Goal: Information Seeking & Learning: Learn about a topic

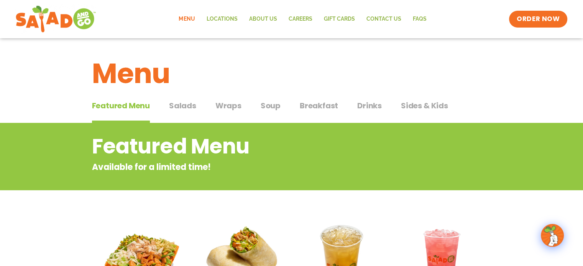
click at [180, 104] on span "Salads" at bounding box center [182, 105] width 27 height 11
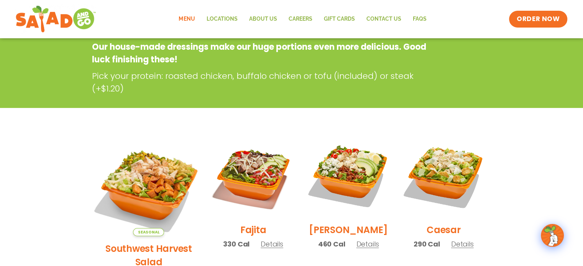
scroll to position [153, 0]
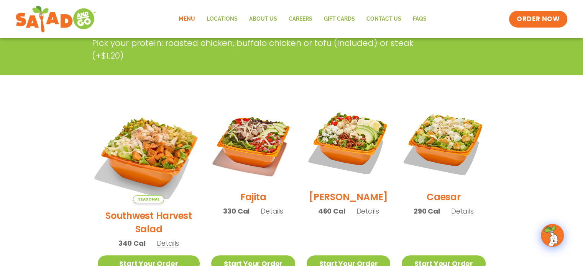
click at [154, 131] on img at bounding box center [149, 152] width 120 height 120
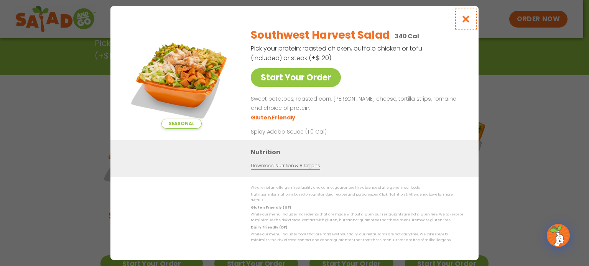
click at [464, 23] on icon "Close modal" at bounding box center [466, 19] width 10 height 8
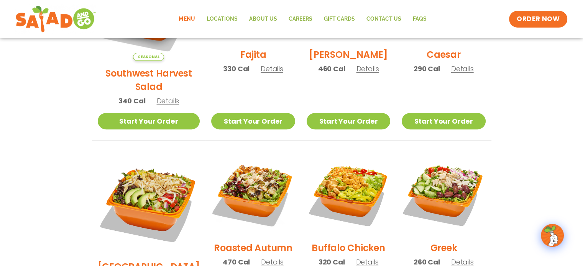
scroll to position [307, 0]
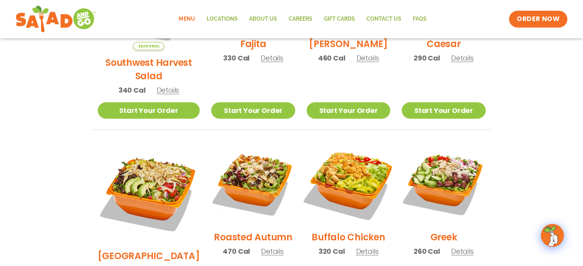
click at [364, 161] on img at bounding box center [348, 183] width 98 height 98
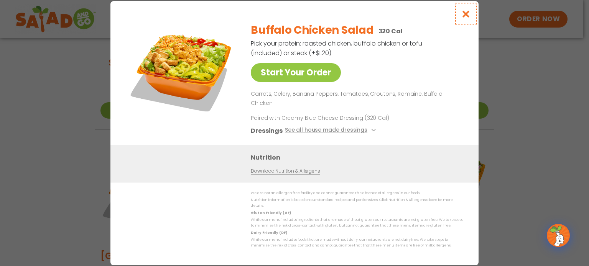
click at [465, 18] on icon "Close modal" at bounding box center [466, 14] width 10 height 8
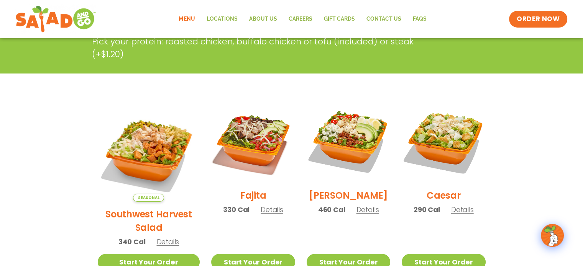
scroll to position [153, 0]
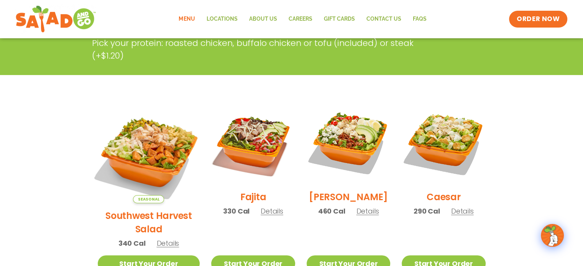
click at [138, 148] on img at bounding box center [149, 152] width 120 height 120
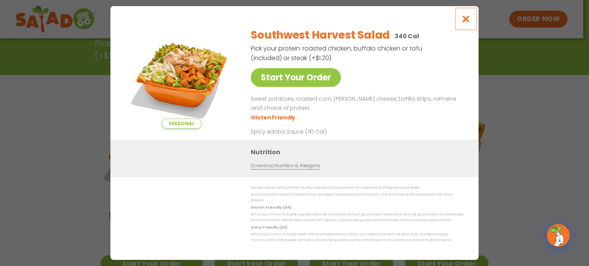
click at [465, 20] on icon "Close modal" at bounding box center [466, 19] width 10 height 8
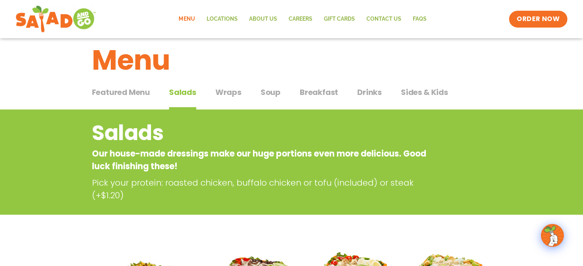
scroll to position [0, 0]
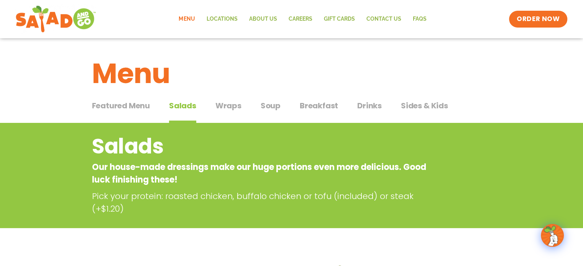
click at [261, 108] on span "Soup" at bounding box center [271, 105] width 20 height 11
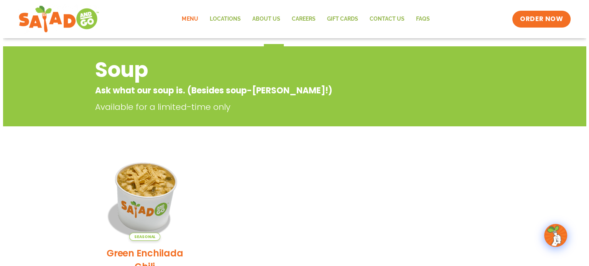
scroll to position [115, 0]
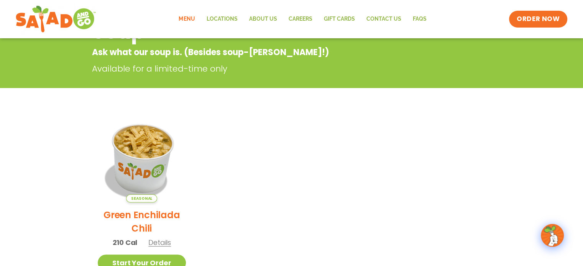
click at [153, 141] on img at bounding box center [142, 159] width 104 height 104
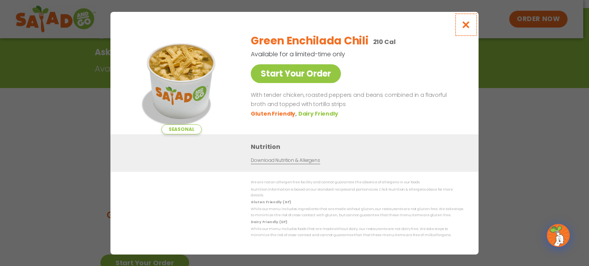
click at [462, 27] on icon "Close modal" at bounding box center [466, 25] width 10 height 8
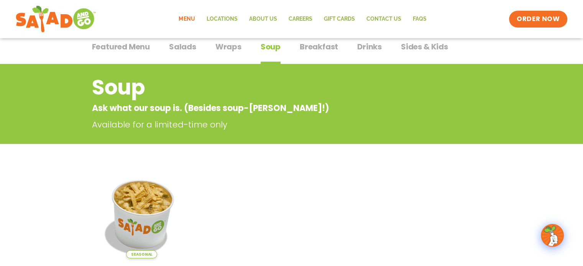
scroll to position [0, 0]
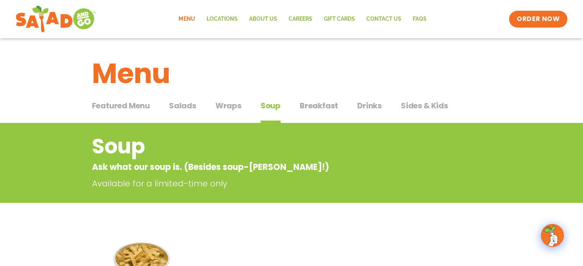
click at [174, 107] on span "Salads" at bounding box center [182, 105] width 27 height 11
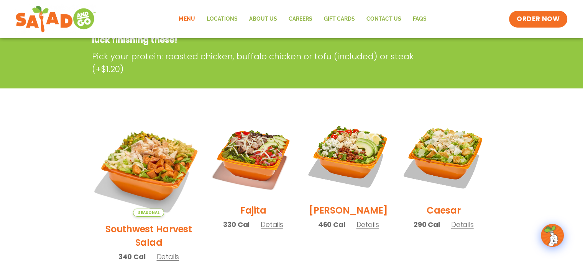
scroll to position [153, 0]
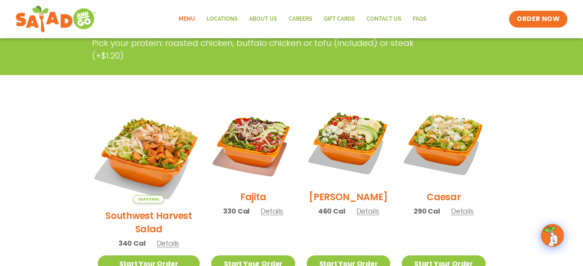
click at [156, 131] on img at bounding box center [149, 152] width 120 height 120
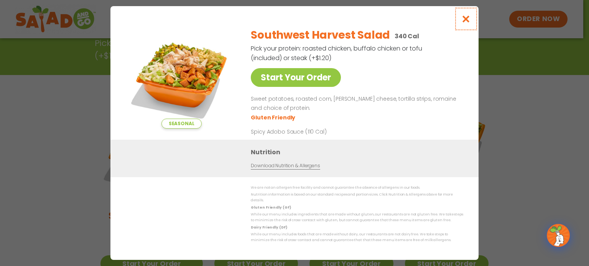
click at [466, 23] on icon "Close modal" at bounding box center [466, 19] width 10 height 8
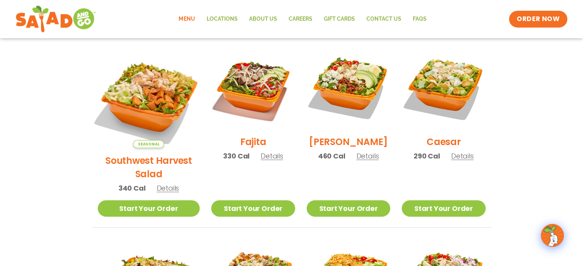
scroll to position [192, 0]
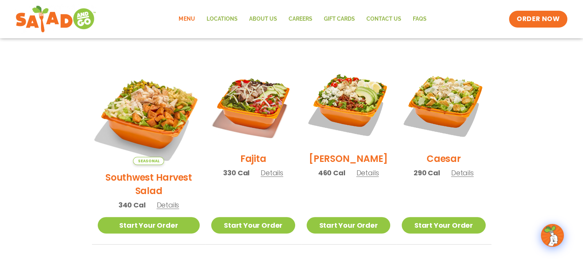
click at [136, 107] on img at bounding box center [149, 114] width 120 height 120
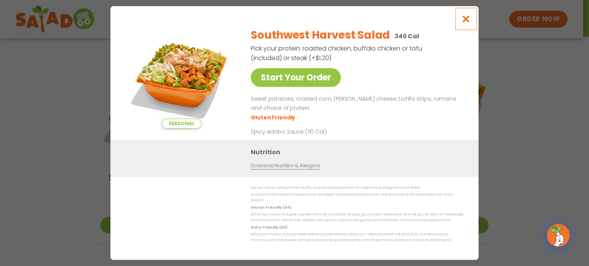
click at [465, 23] on icon "Close modal" at bounding box center [466, 19] width 10 height 8
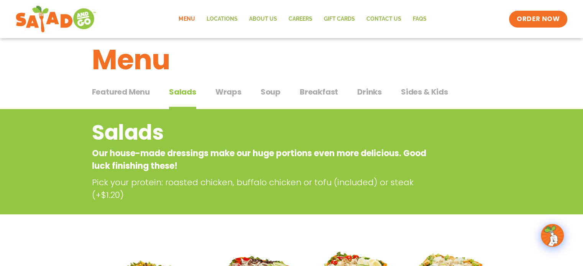
scroll to position [0, 0]
